Goal: Task Accomplishment & Management: Use online tool/utility

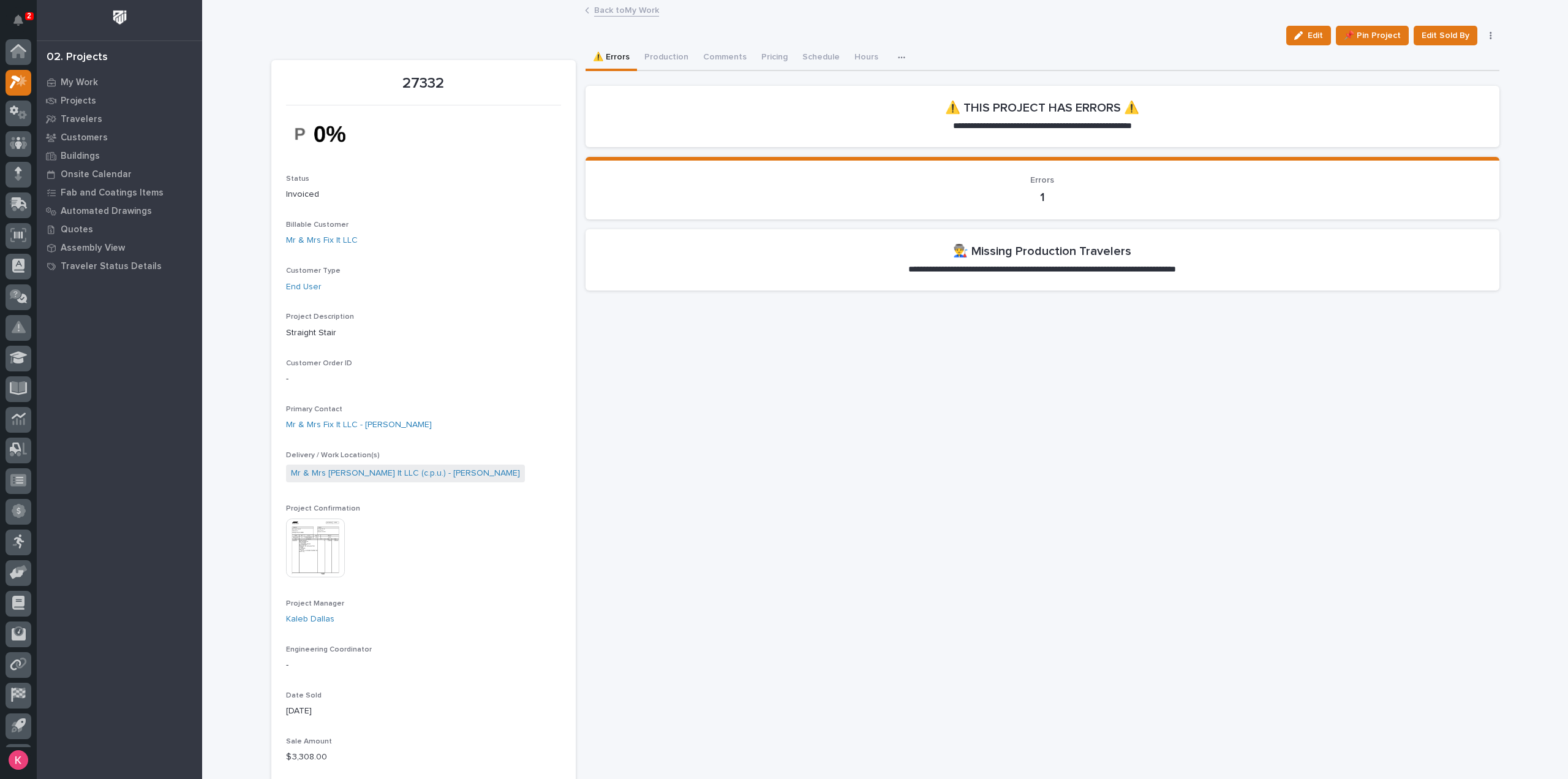
scroll to position [27, 0]
click at [27, 91] on div at bounding box center [19, 87] width 26 height 26
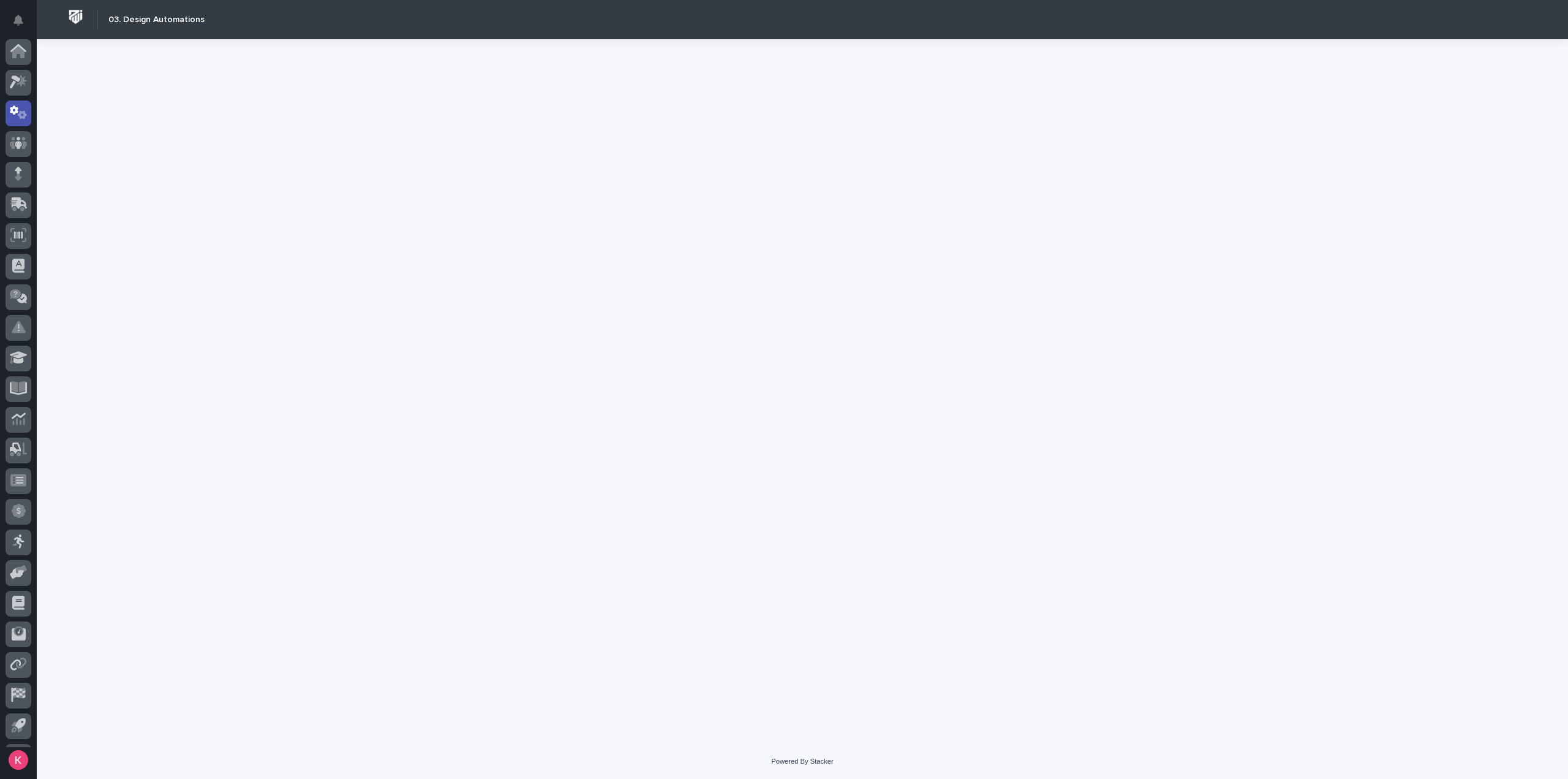
scroll to position [27, 0]
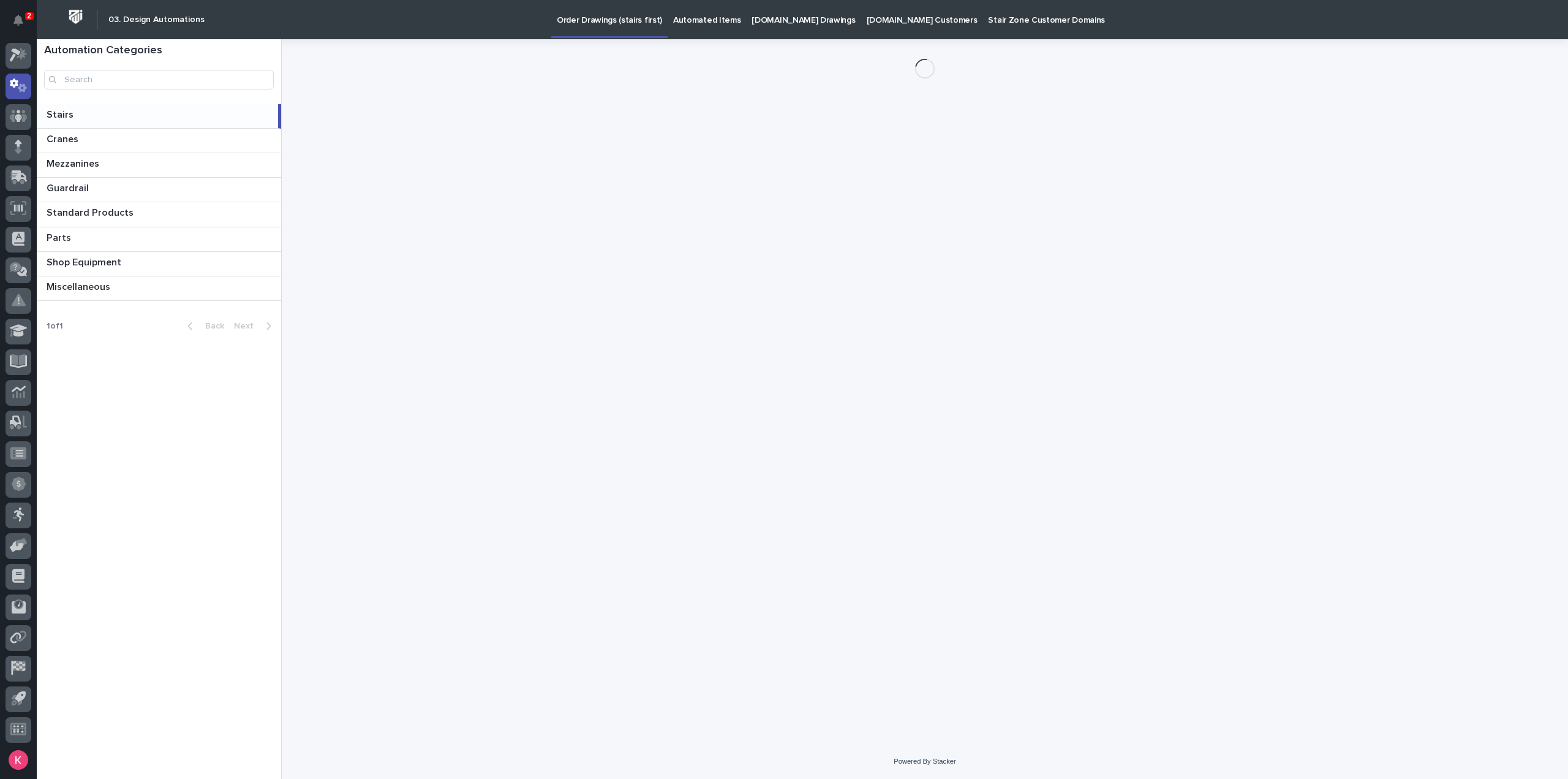
click at [768, 25] on p "[DOMAIN_NAME] Drawings" at bounding box center [803, 13] width 103 height 26
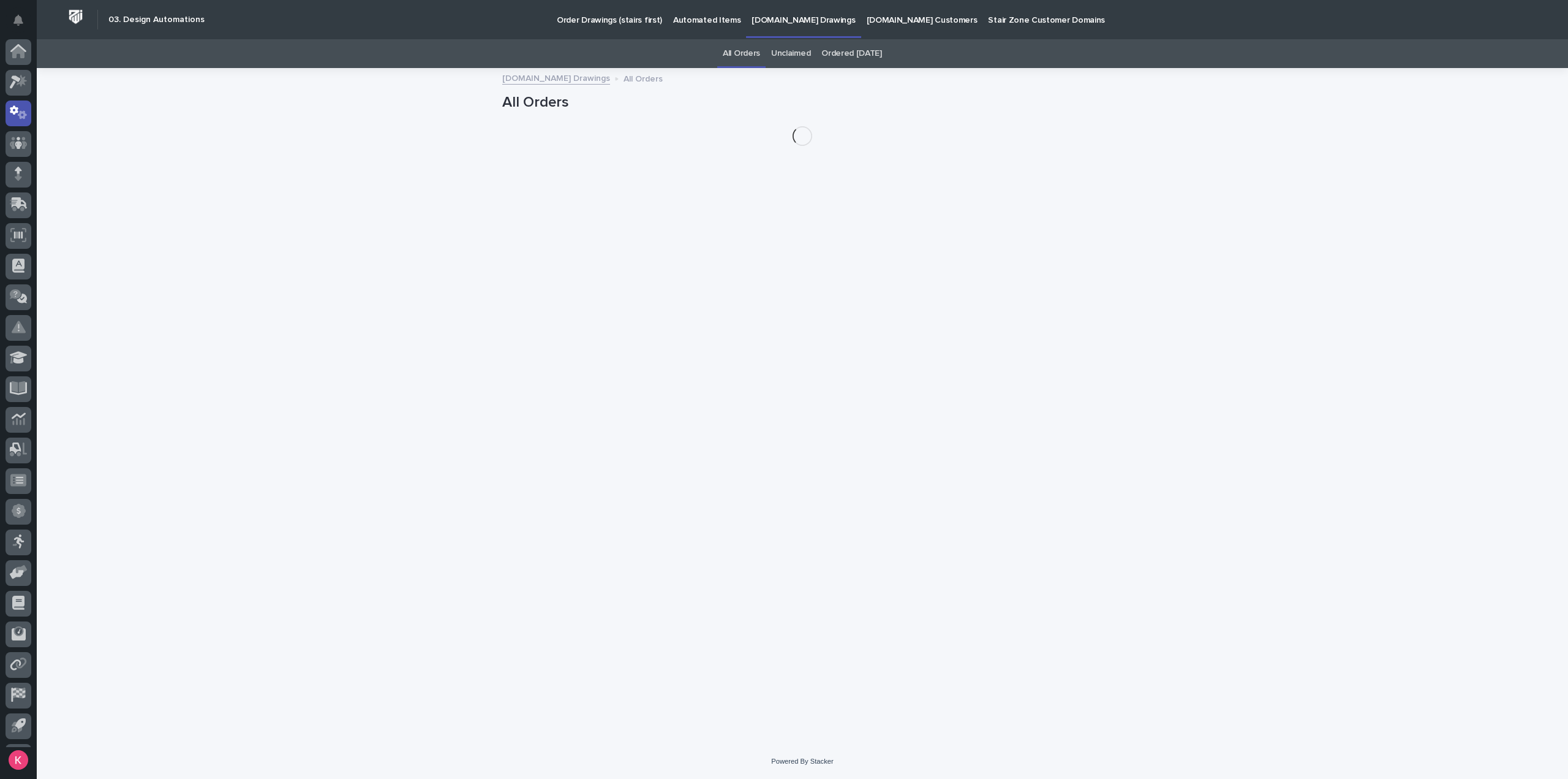
scroll to position [27, 0]
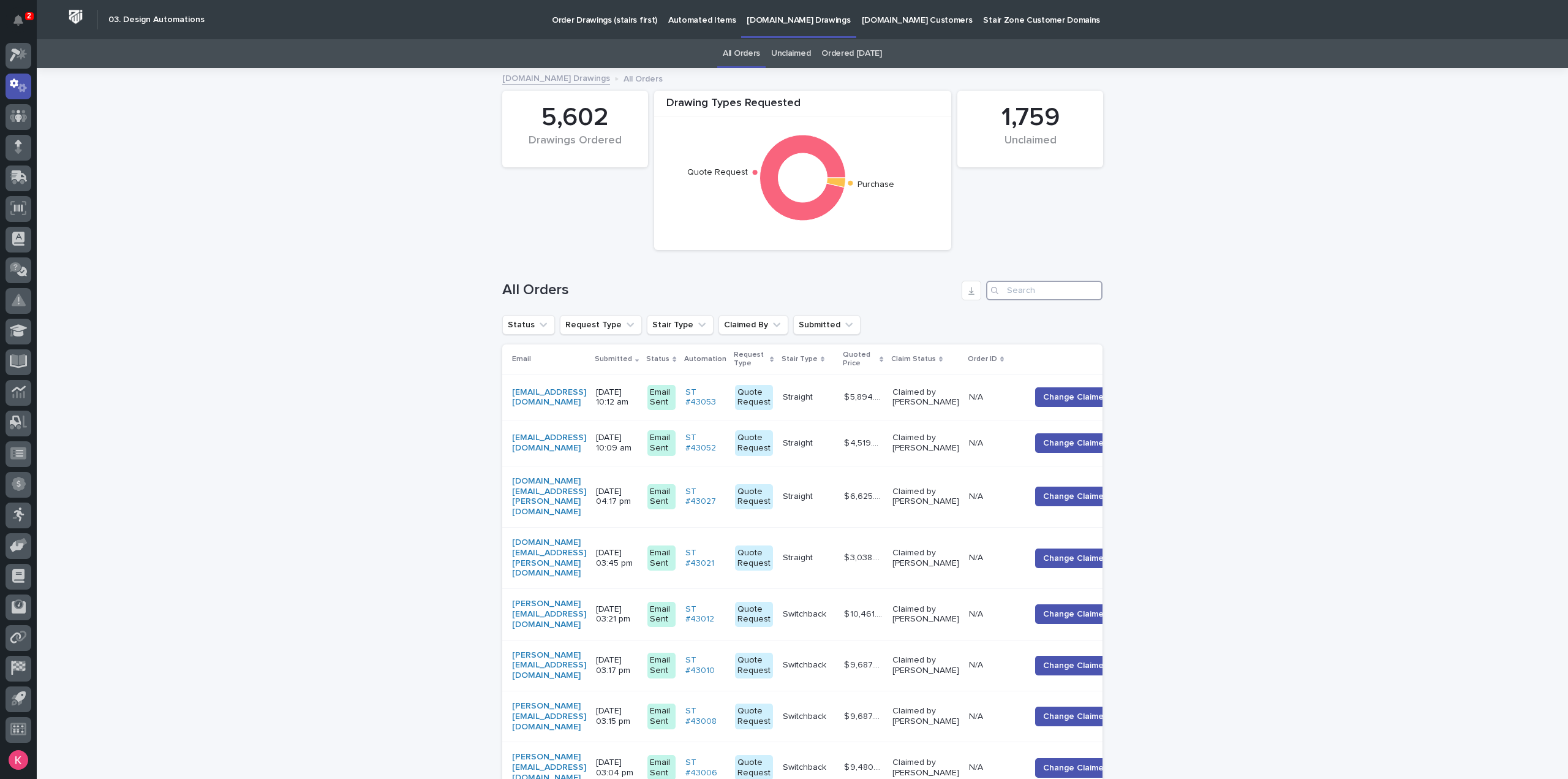
click at [1012, 285] on input "Search" at bounding box center [1045, 290] width 116 height 19
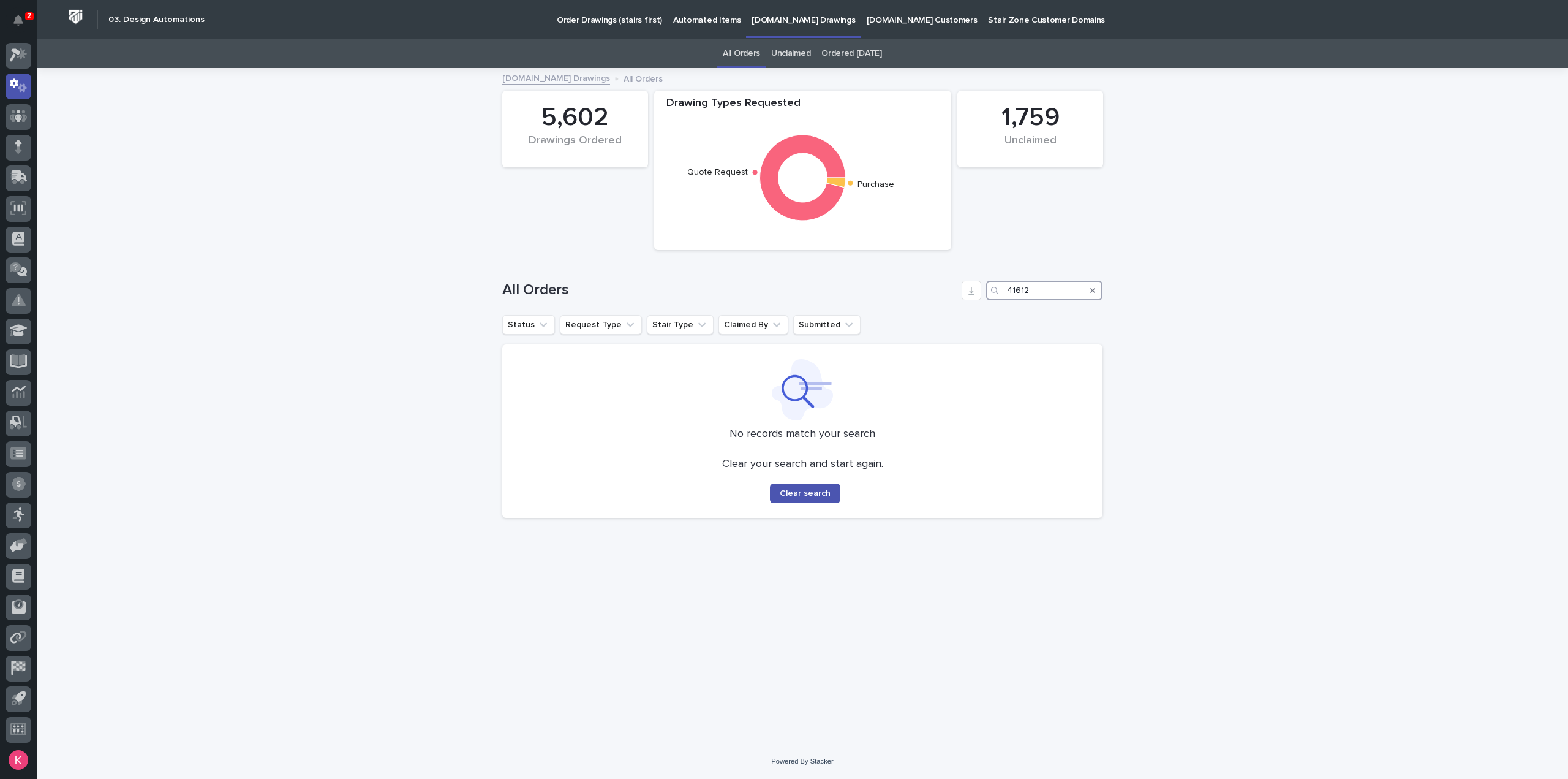
type input "41612"
click at [731, 63] on link "All Orders" at bounding box center [742, 54] width 37 height 29
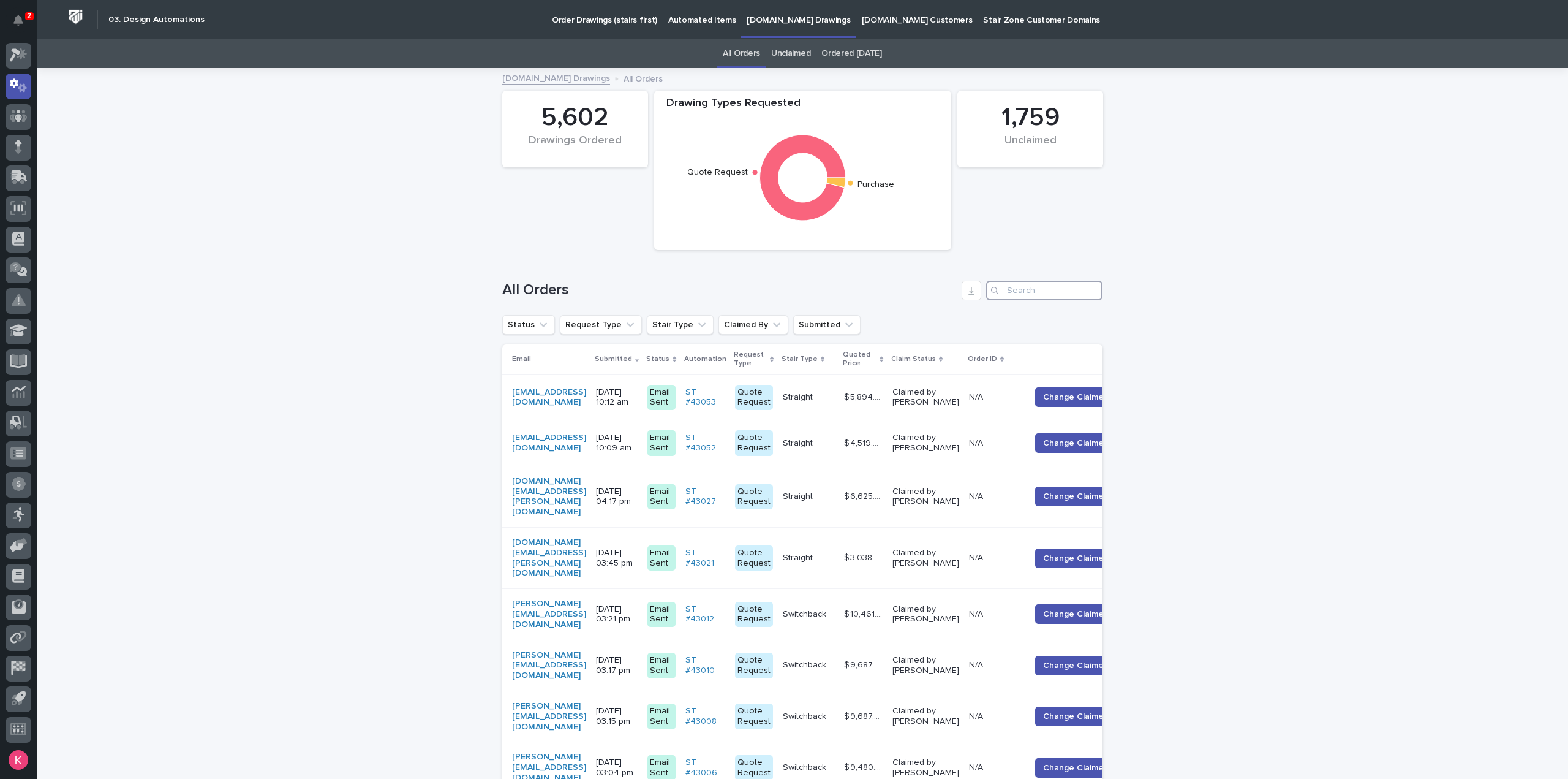
click at [1037, 285] on input "Search" at bounding box center [1045, 290] width 116 height 19
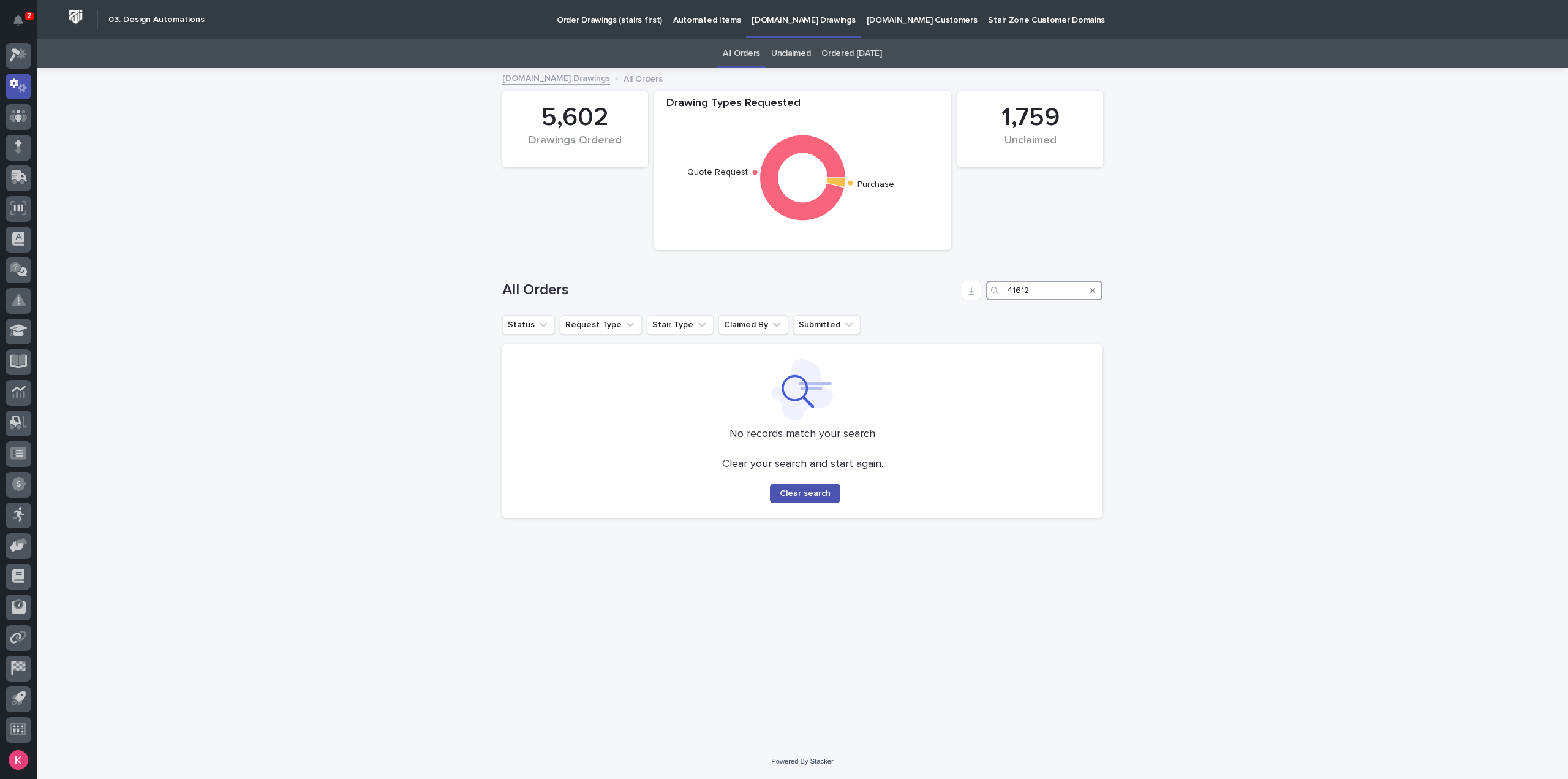
type input "41612"
click at [697, 27] on link "Automated Items" at bounding box center [706, 19] width 78 height 38
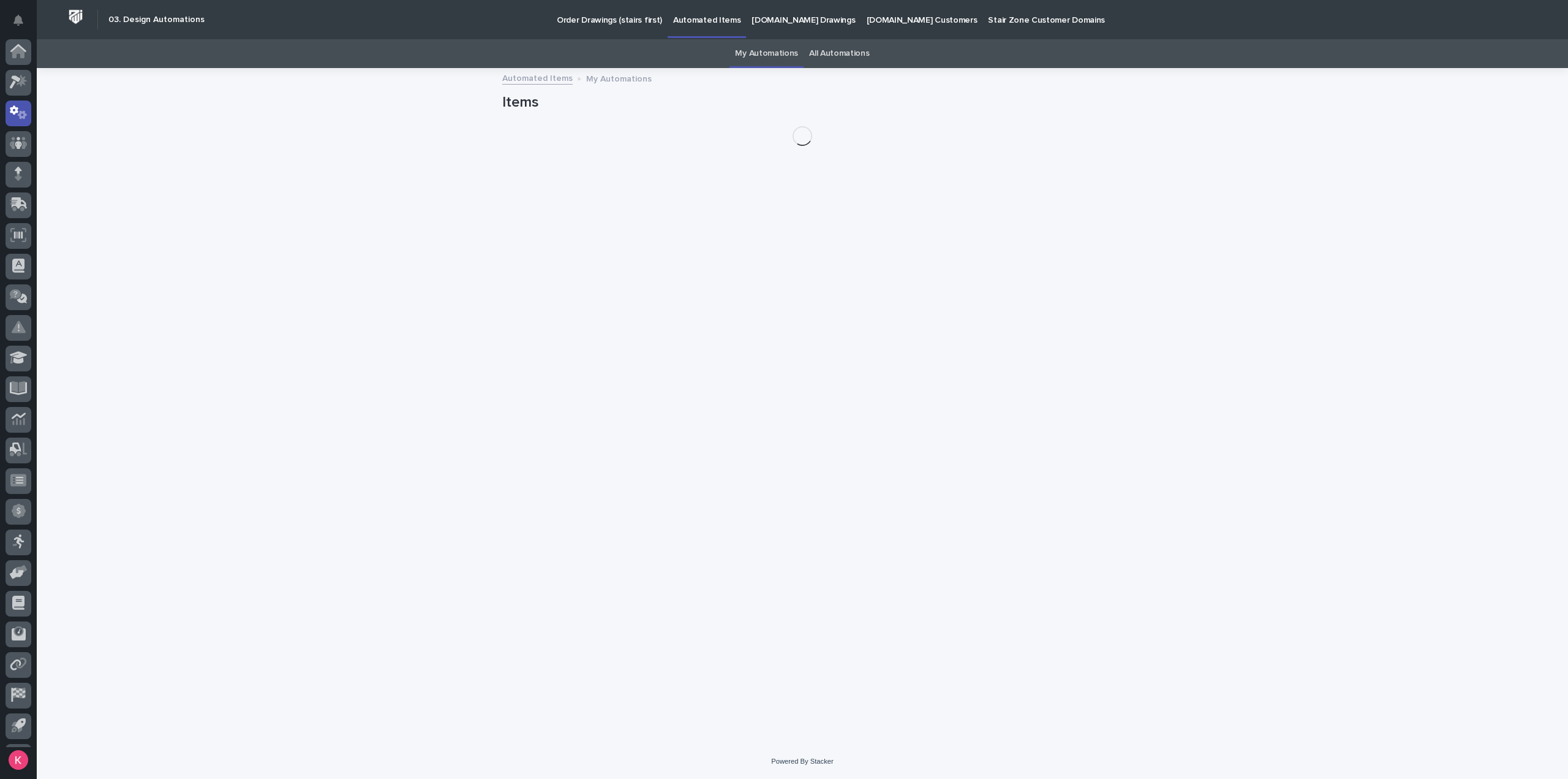
scroll to position [27, 0]
